Goal: Transaction & Acquisition: Book appointment/travel/reservation

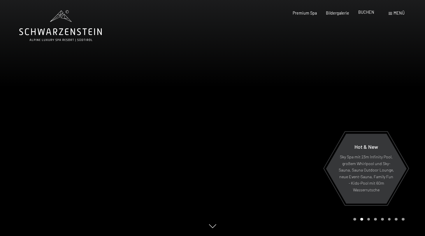
click at [372, 12] on span "BUCHEN" at bounding box center [366, 12] width 16 height 5
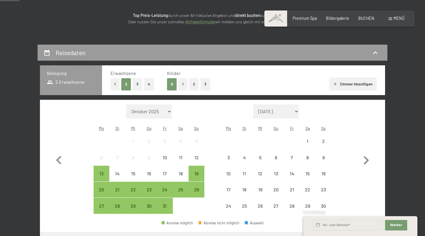
scroll to position [82, 0]
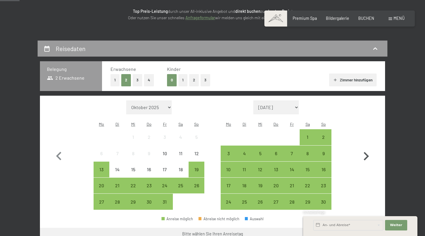
click at [362, 148] on icon "button" at bounding box center [365, 156] width 17 height 17
select select "[DATE]"
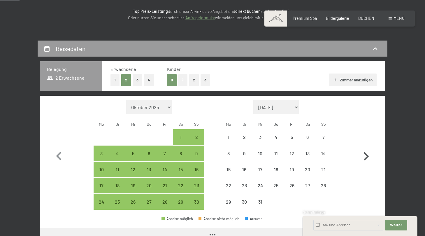
click at [362, 148] on icon "button" at bounding box center [365, 156] width 17 height 17
select select "[DATE]"
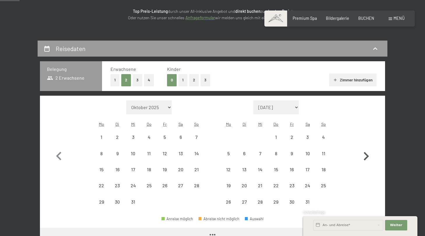
click at [362, 148] on icon "button" at bounding box center [365, 156] width 17 height 17
select select "[DATE]"
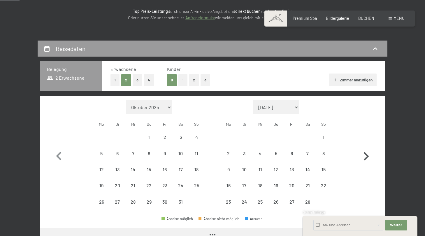
select select "[DATE]"
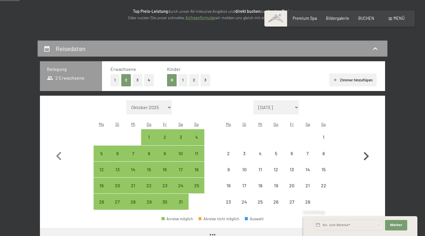
click at [362, 148] on icon "button" at bounding box center [365, 156] width 17 height 17
select select "[DATE]"
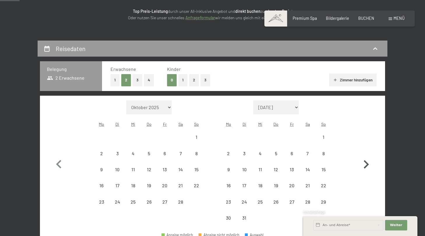
select select "[DATE]"
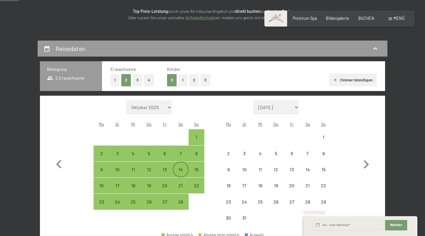
select select "[DATE]"
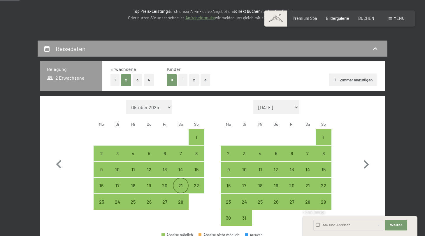
click at [187, 183] on div "21" at bounding box center [180, 190] width 15 height 15
select select "[DATE]"
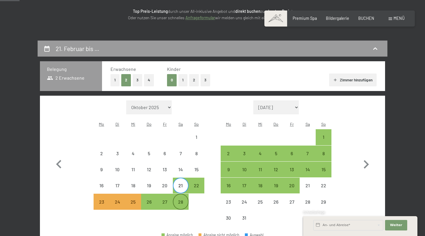
click at [185, 199] on div "28" at bounding box center [180, 206] width 15 height 15
select select "[DATE]"
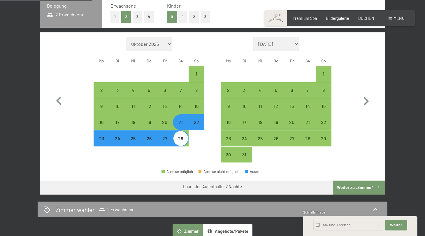
click at [357, 180] on button "Weiter zu „Zimmer“" at bounding box center [359, 187] width 52 height 14
select select "[DATE]"
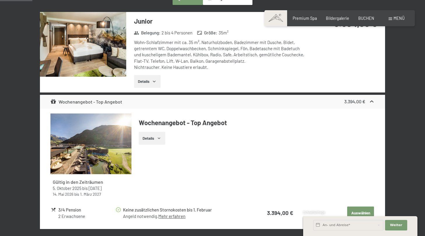
scroll to position [215, 0]
